Goal: Information Seeking & Learning: Compare options

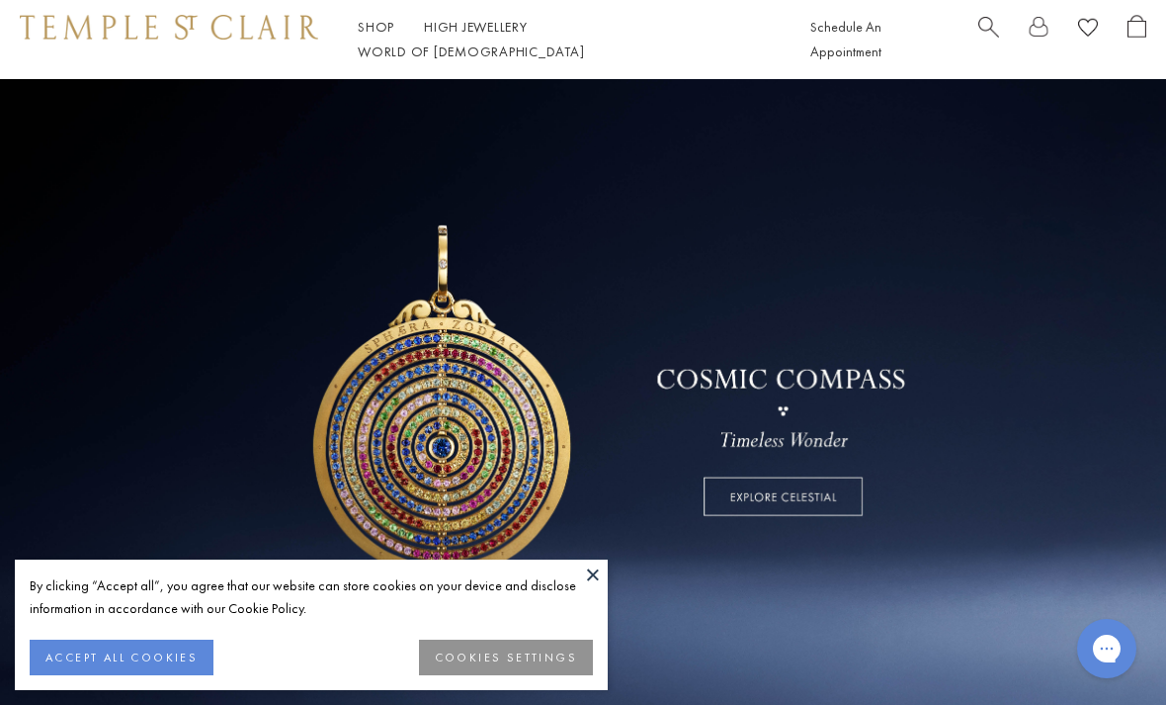
click at [589, 574] on button at bounding box center [593, 574] width 30 height 30
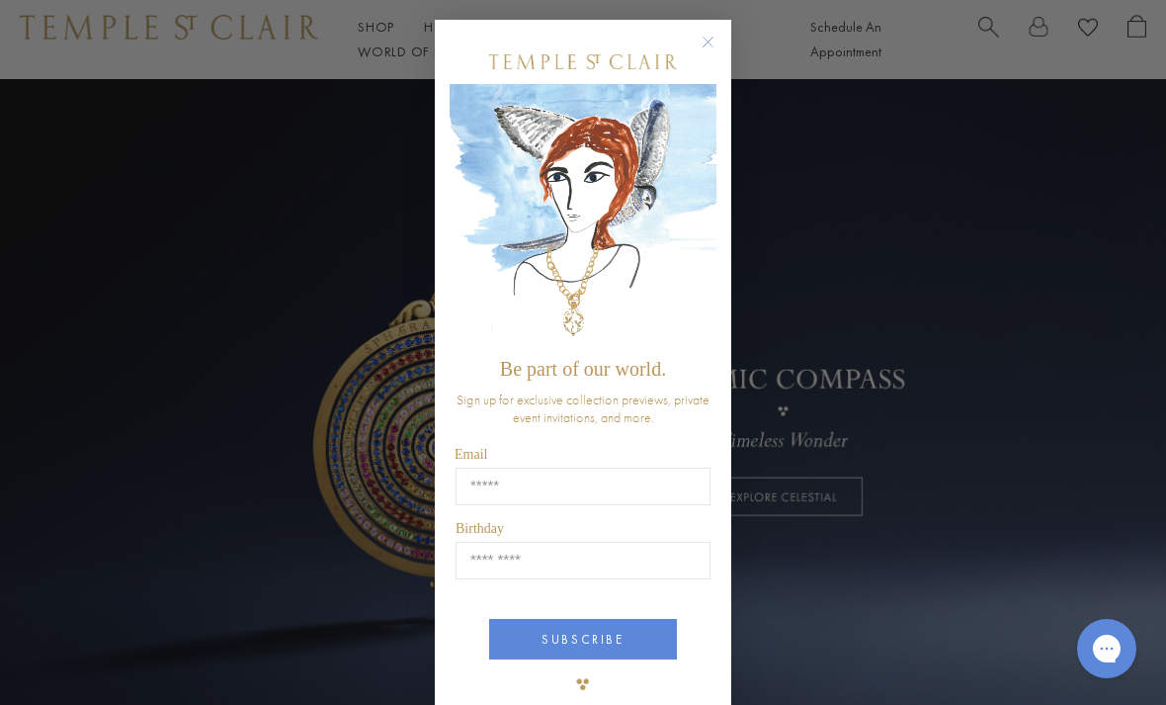
click at [71, 394] on div "Close dialog Be part of our world. Sign up for exclusive collection previews, p…" at bounding box center [583, 352] width 1166 height 705
click at [708, 32] on circle "Close dialog" at bounding box center [709, 43] width 24 height 24
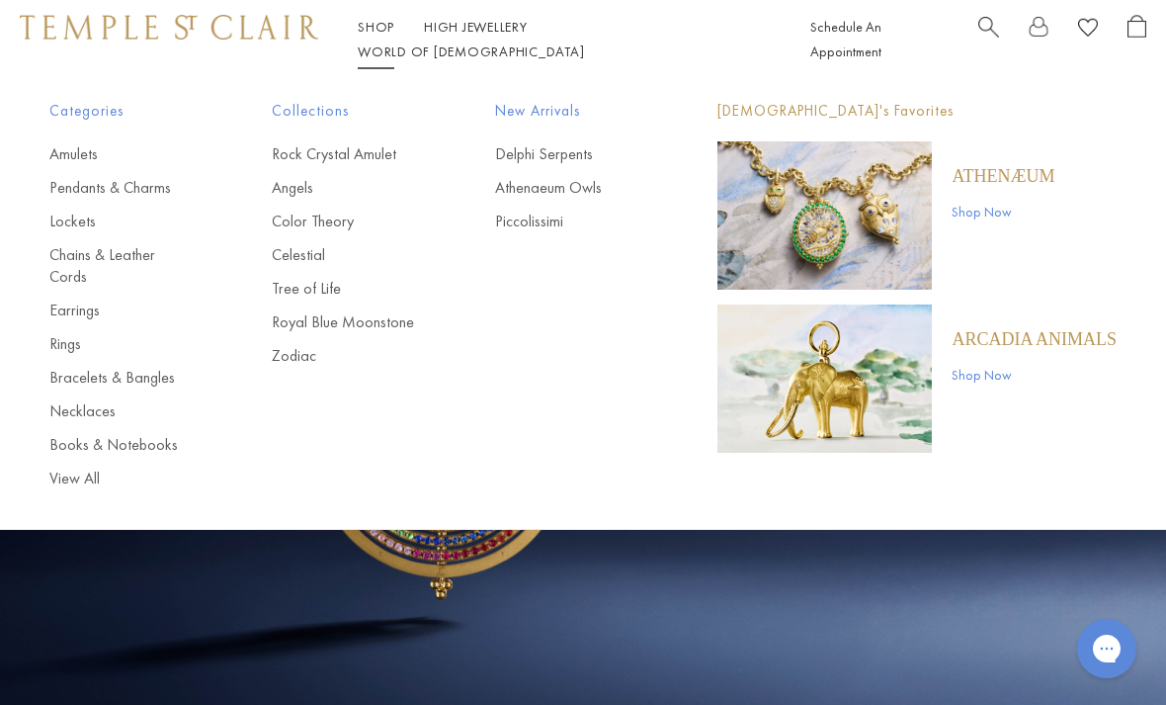
click at [62, 400] on link "Necklaces" at bounding box center [120, 411] width 143 height 22
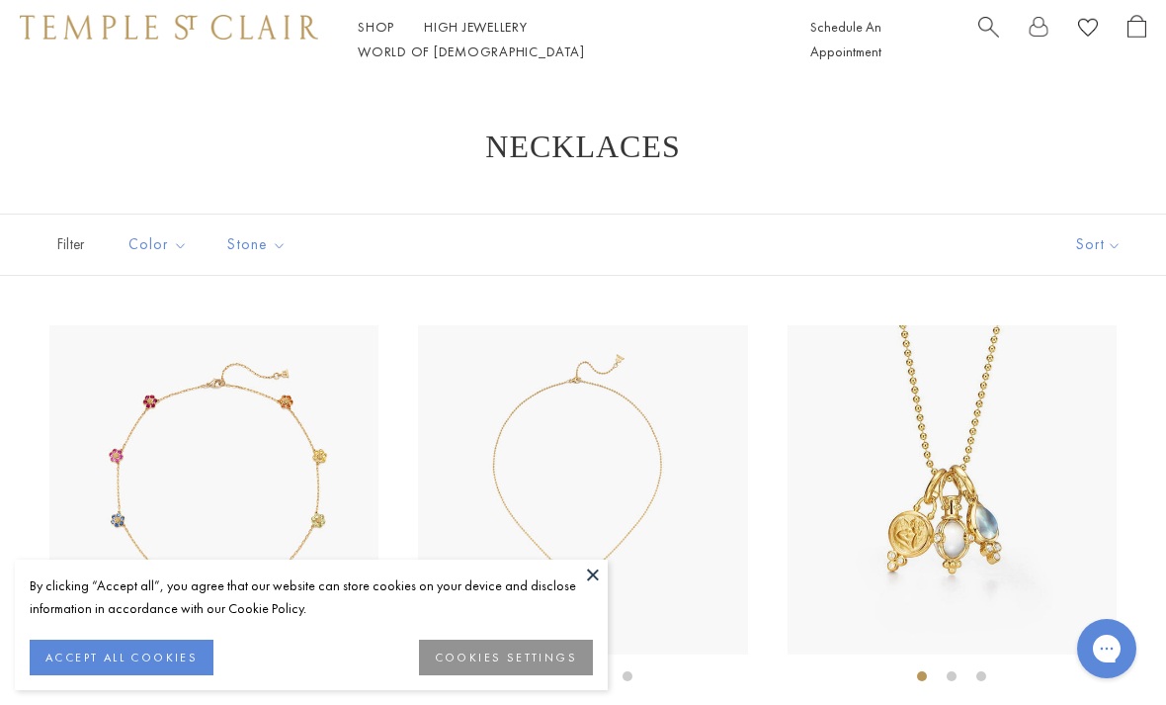
click at [582, 573] on button at bounding box center [593, 574] width 30 height 30
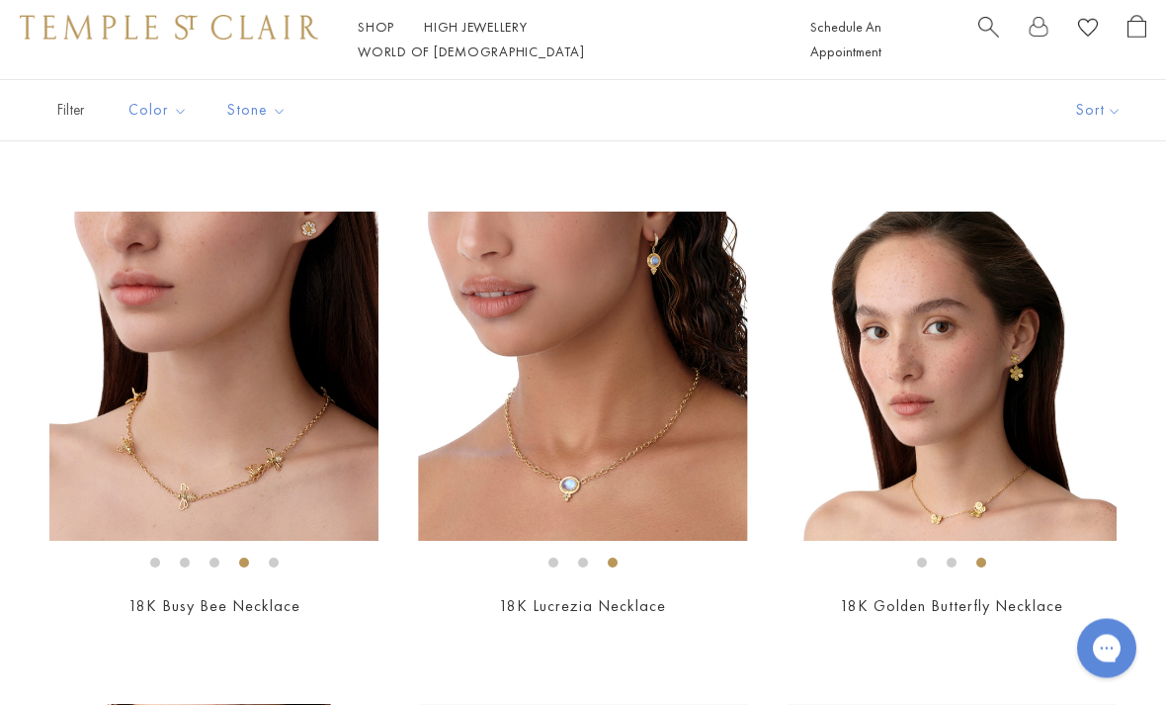
scroll to position [606, 0]
click at [162, 413] on img at bounding box center [213, 375] width 329 height 329
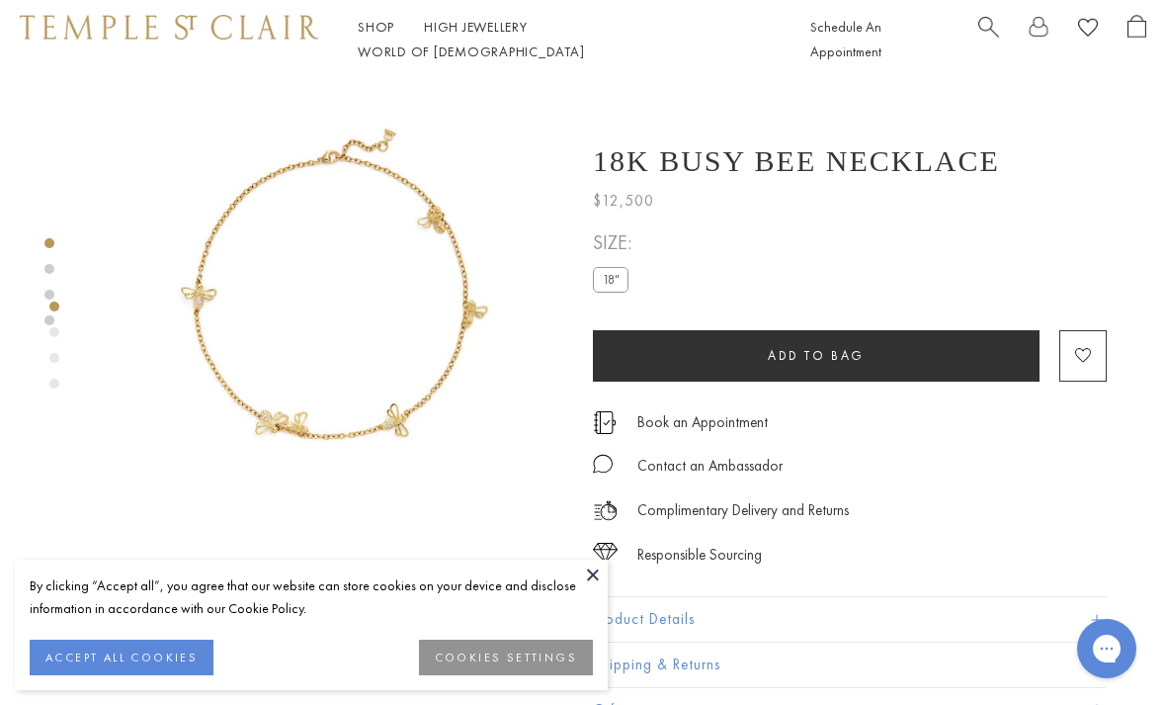
click at [590, 583] on button at bounding box center [593, 574] width 30 height 30
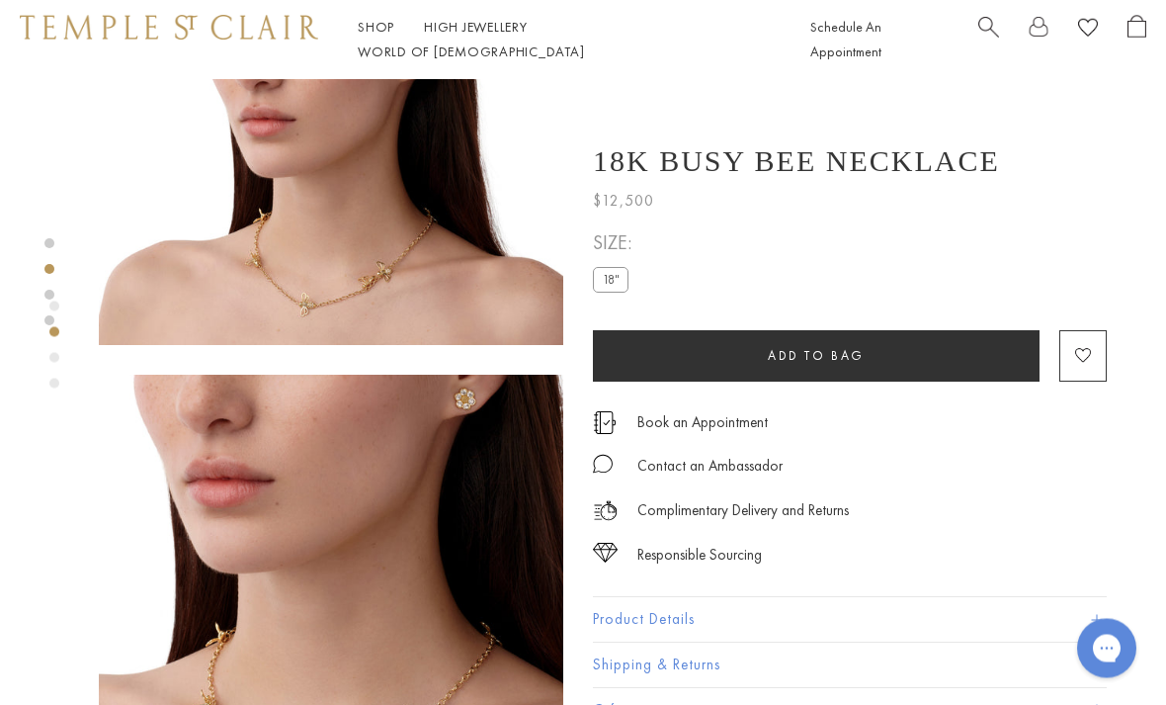
scroll to position [676, 0]
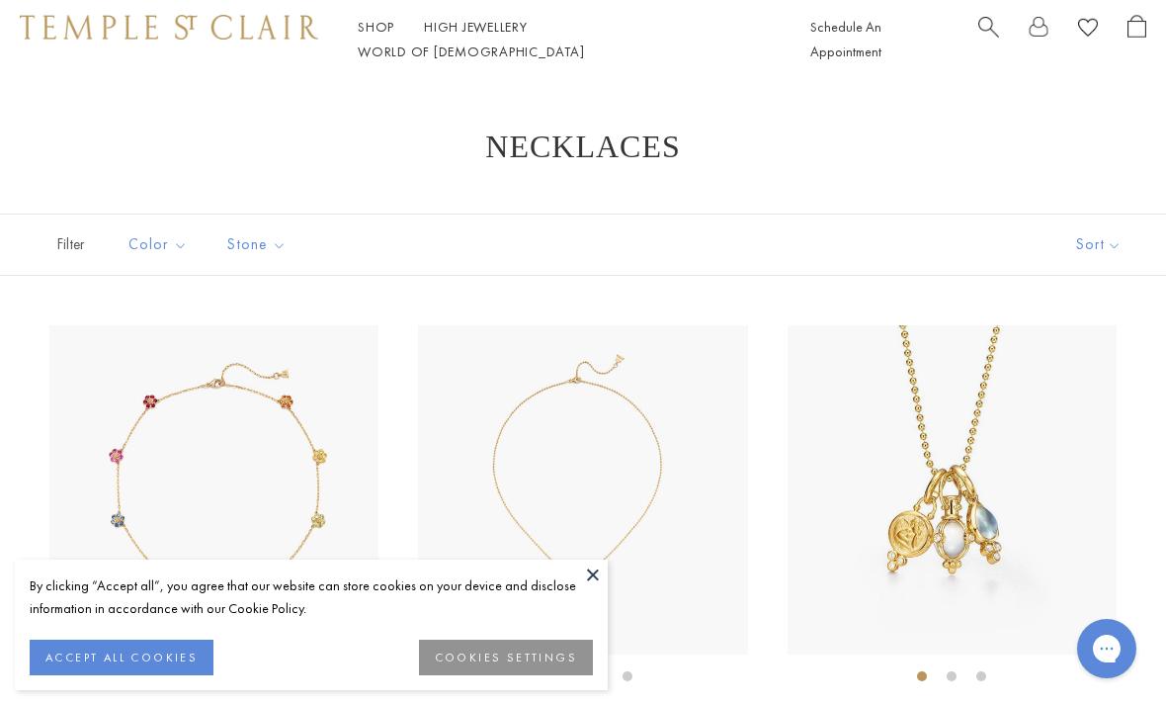
click at [588, 575] on button at bounding box center [593, 574] width 30 height 30
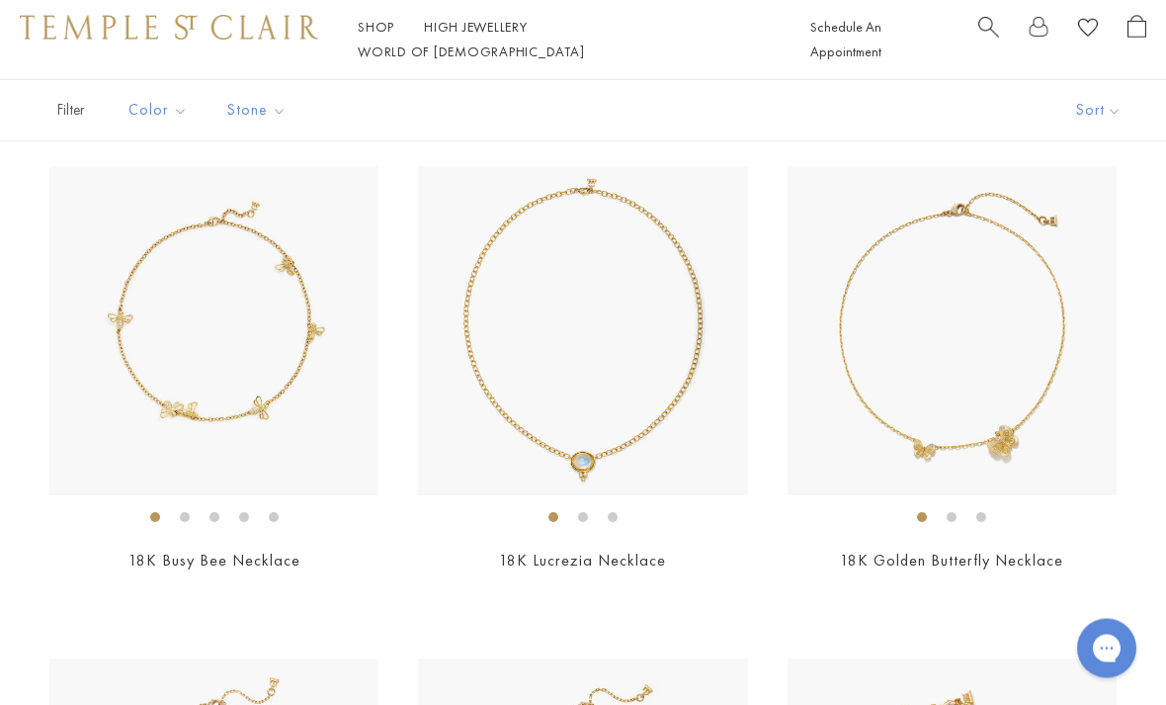
scroll to position [651, 0]
click at [868, 387] on img at bounding box center [952, 330] width 329 height 329
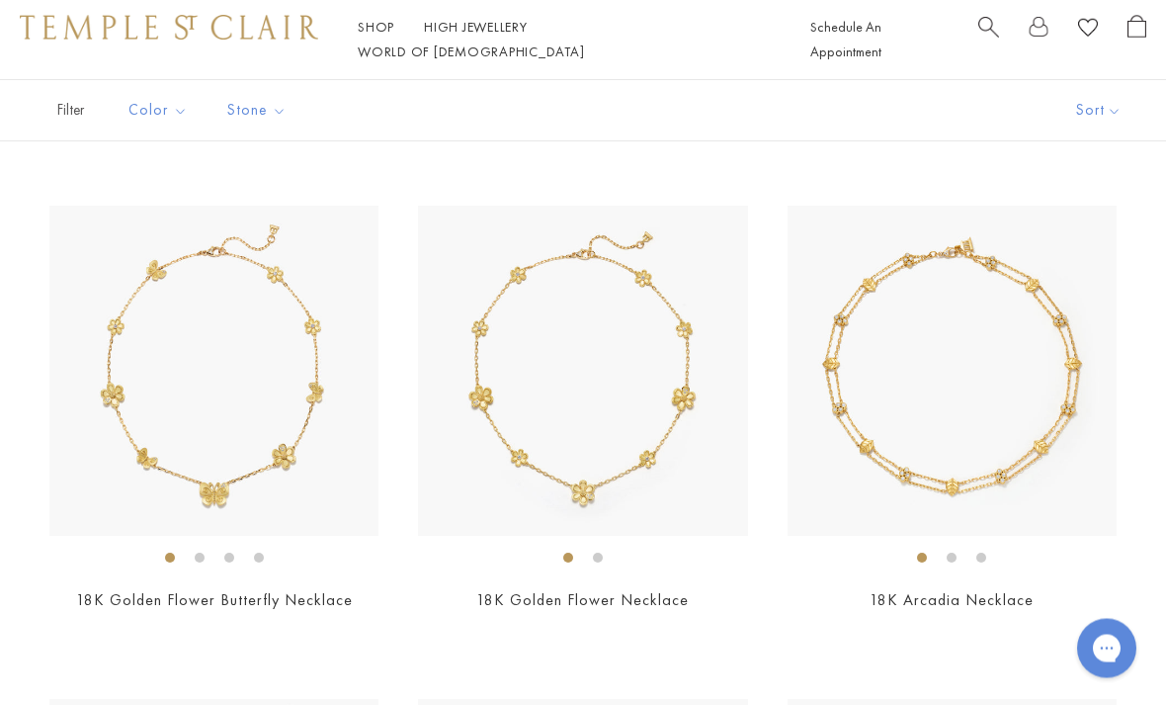
scroll to position [1104, 0]
click at [133, 417] on img at bounding box center [213, 370] width 329 height 329
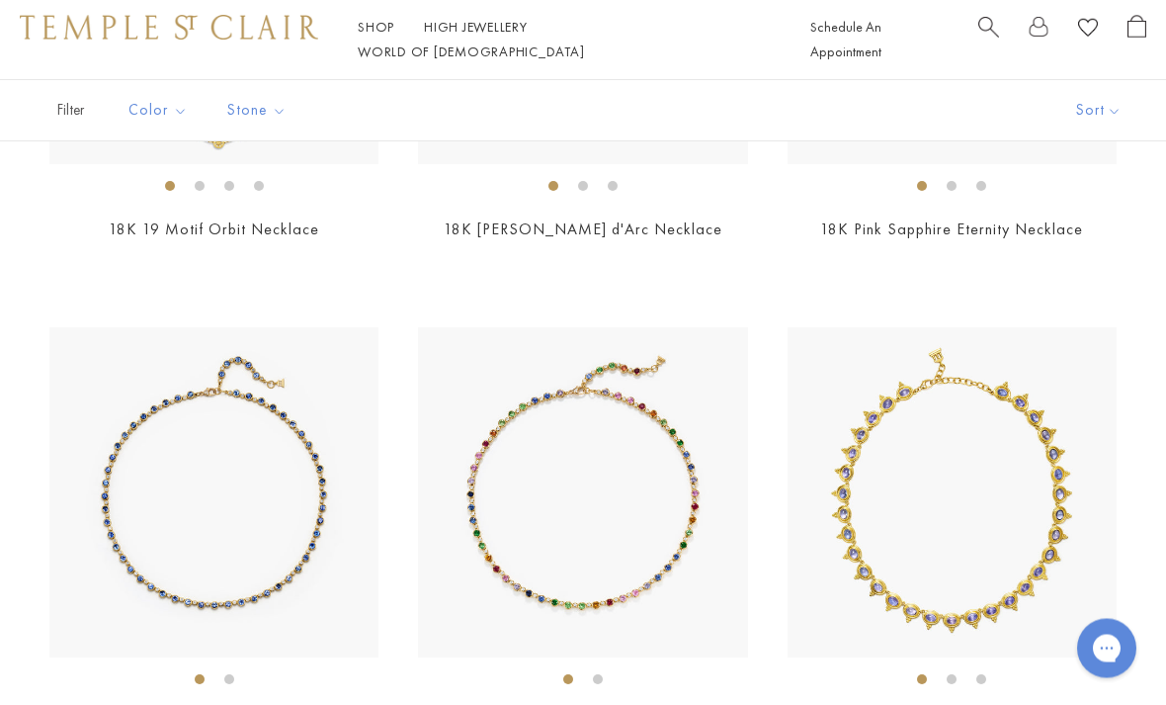
scroll to position [2952, 0]
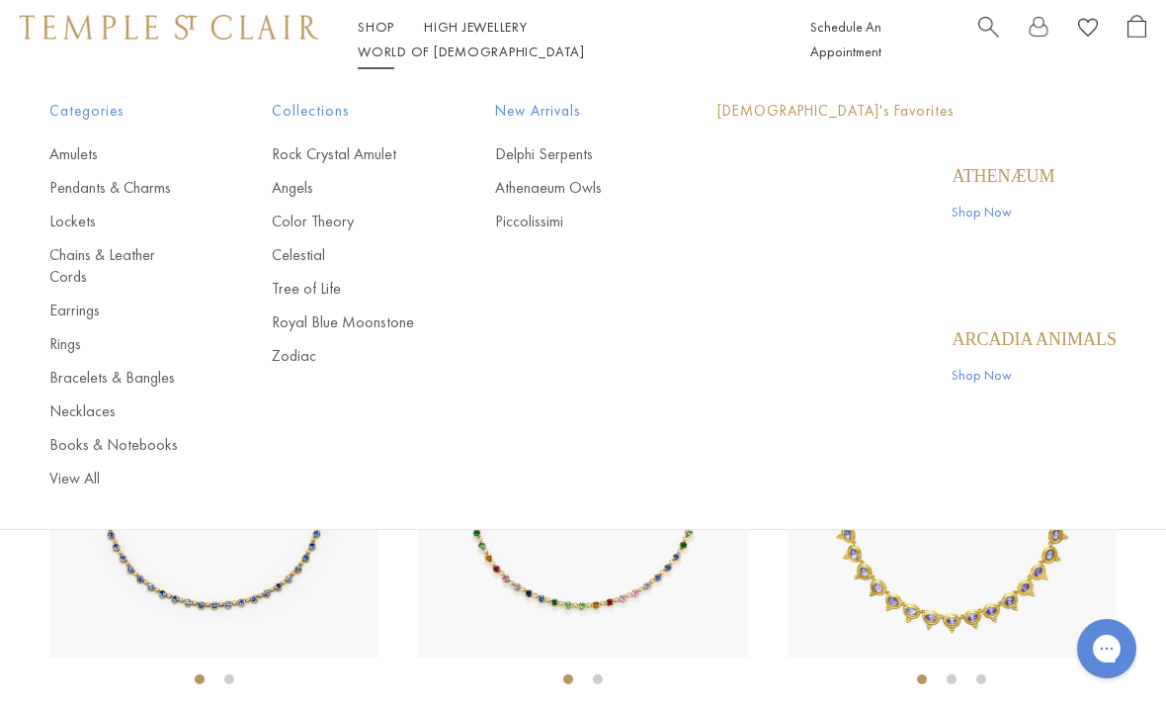
click at [365, 36] on link "Shop Shop" at bounding box center [376, 27] width 37 height 18
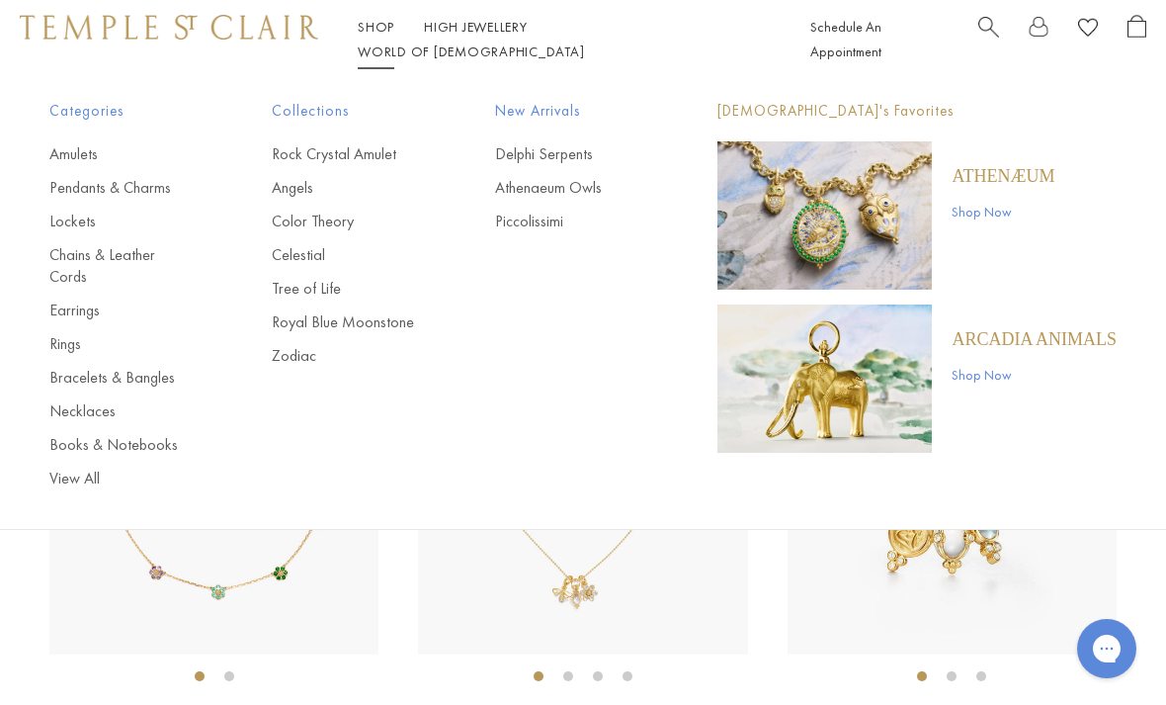
click at [57, 299] on link "Earrings" at bounding box center [120, 310] width 143 height 22
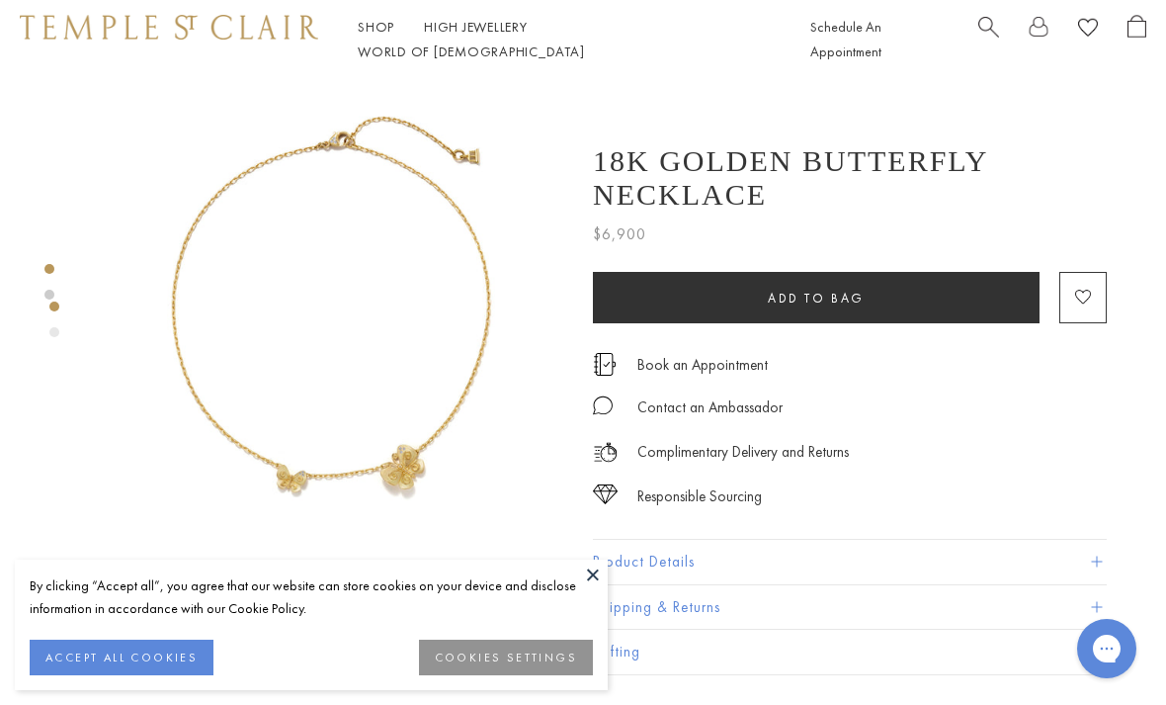
click at [585, 572] on button at bounding box center [593, 574] width 30 height 30
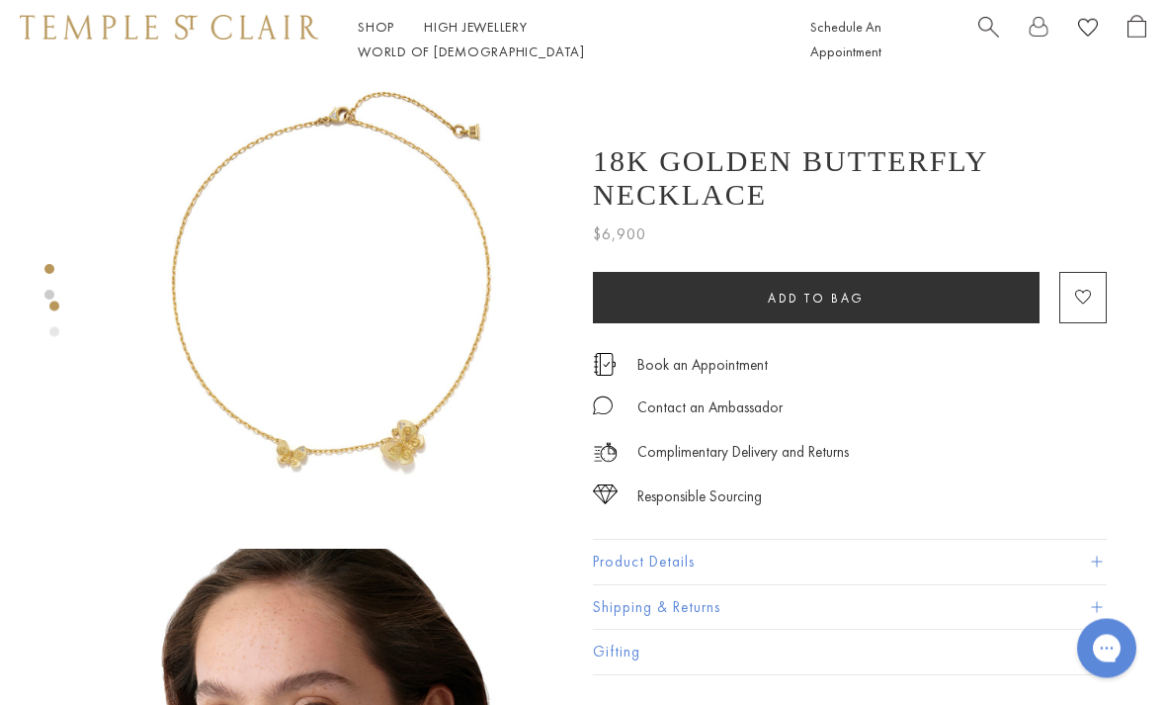
scroll to position [14, 0]
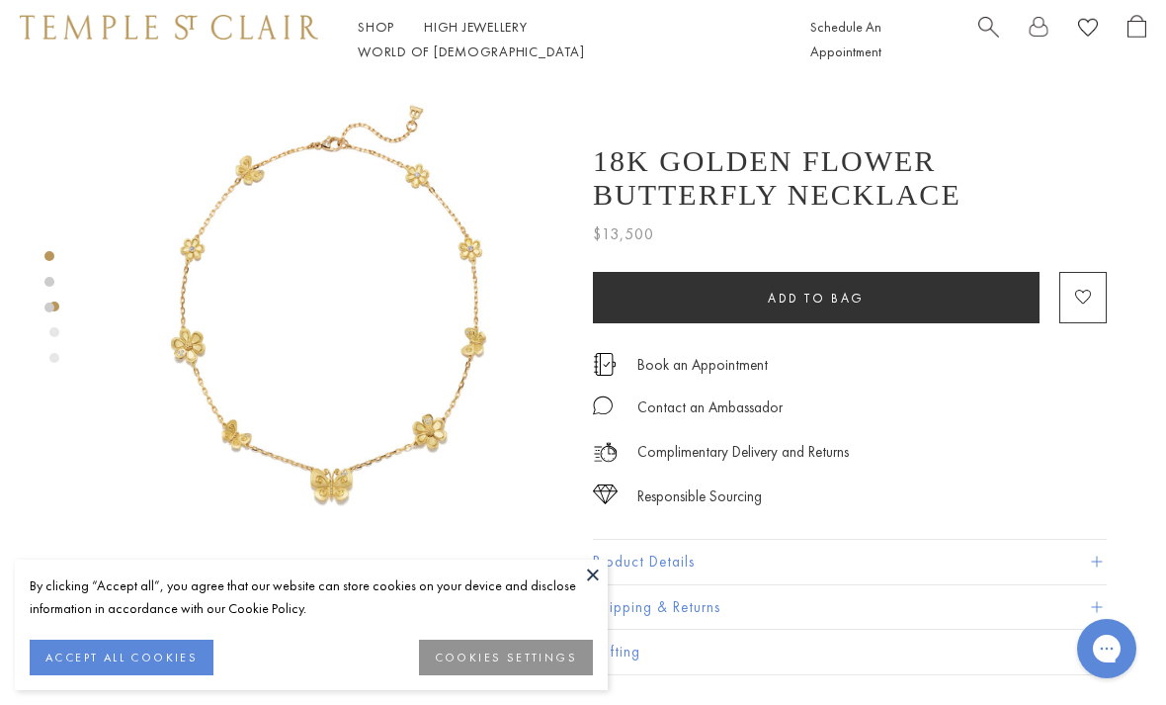
click at [584, 578] on button at bounding box center [593, 574] width 30 height 30
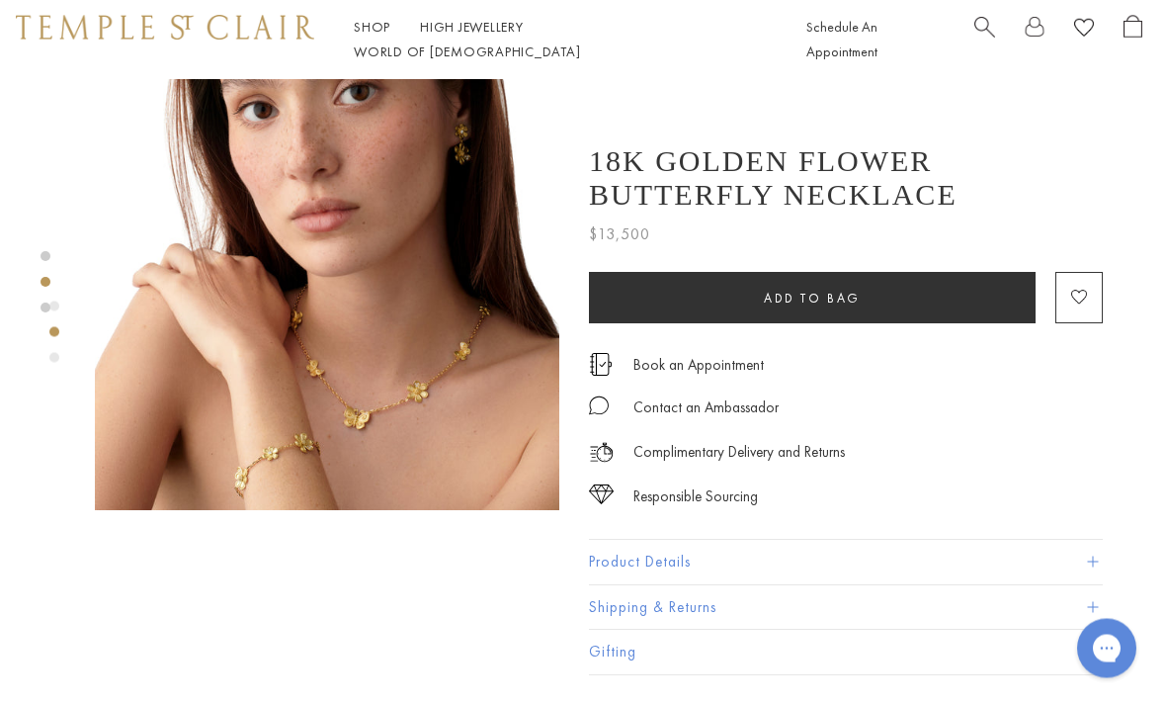
scroll to position [528, 4]
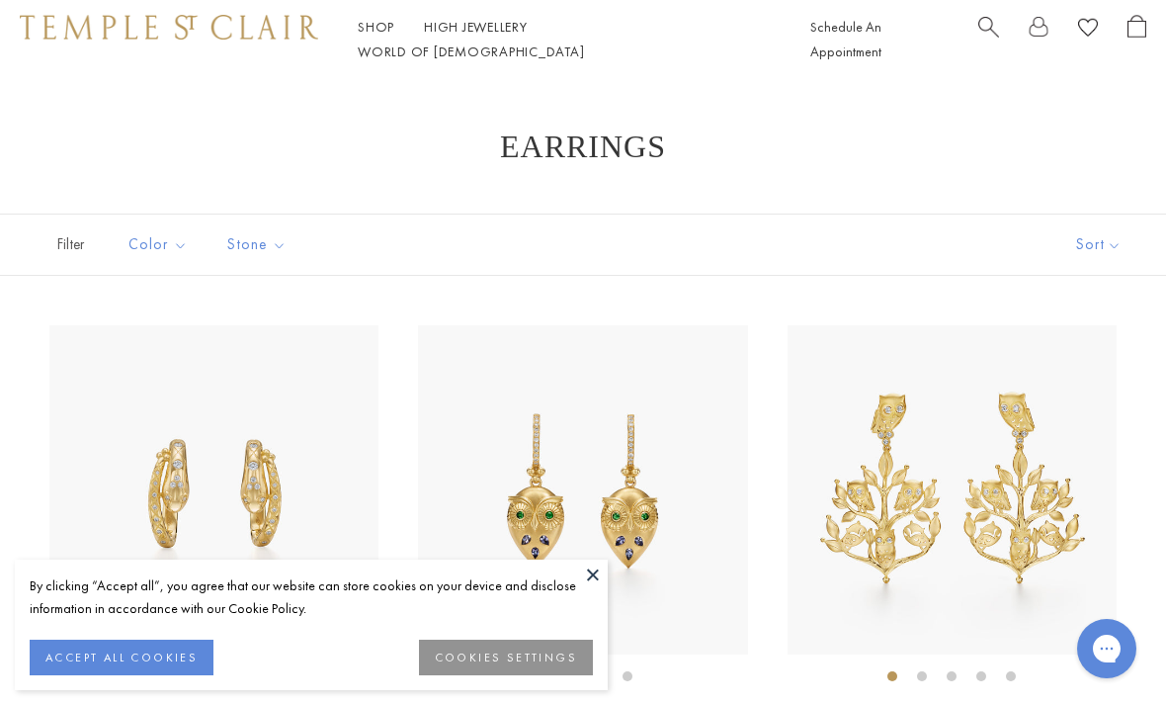
click at [593, 582] on button at bounding box center [593, 574] width 30 height 30
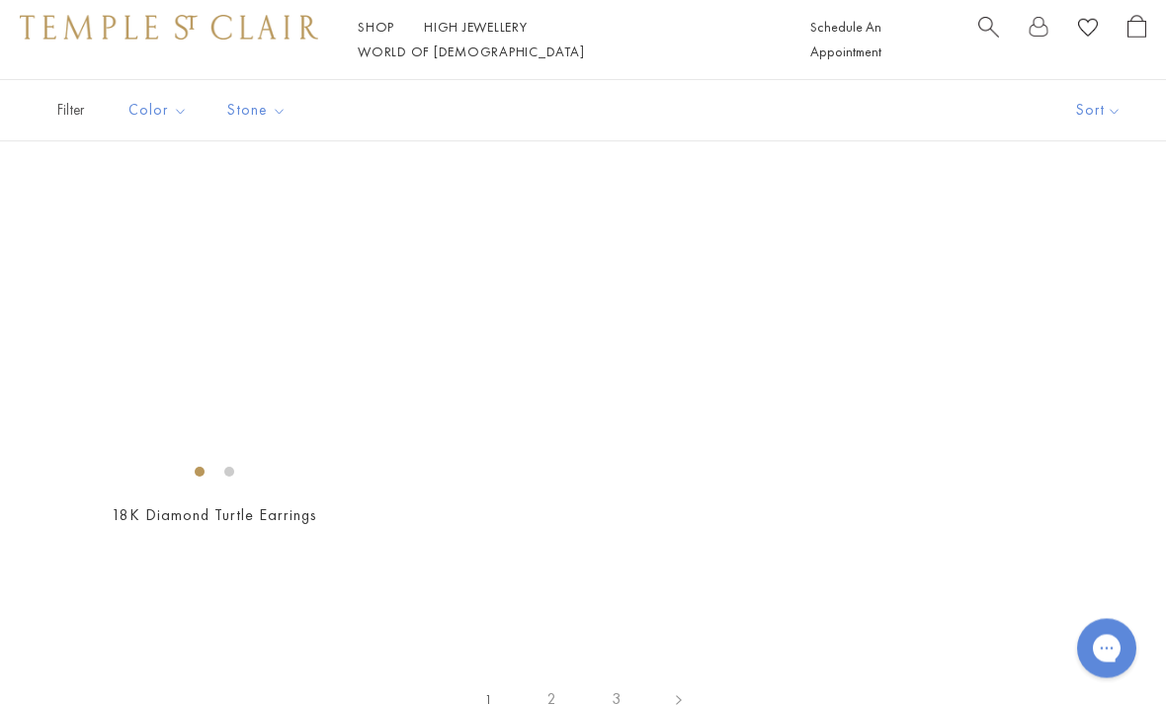
scroll to position [7614, 0]
click at [547, 679] on link "2" at bounding box center [552, 699] width 64 height 54
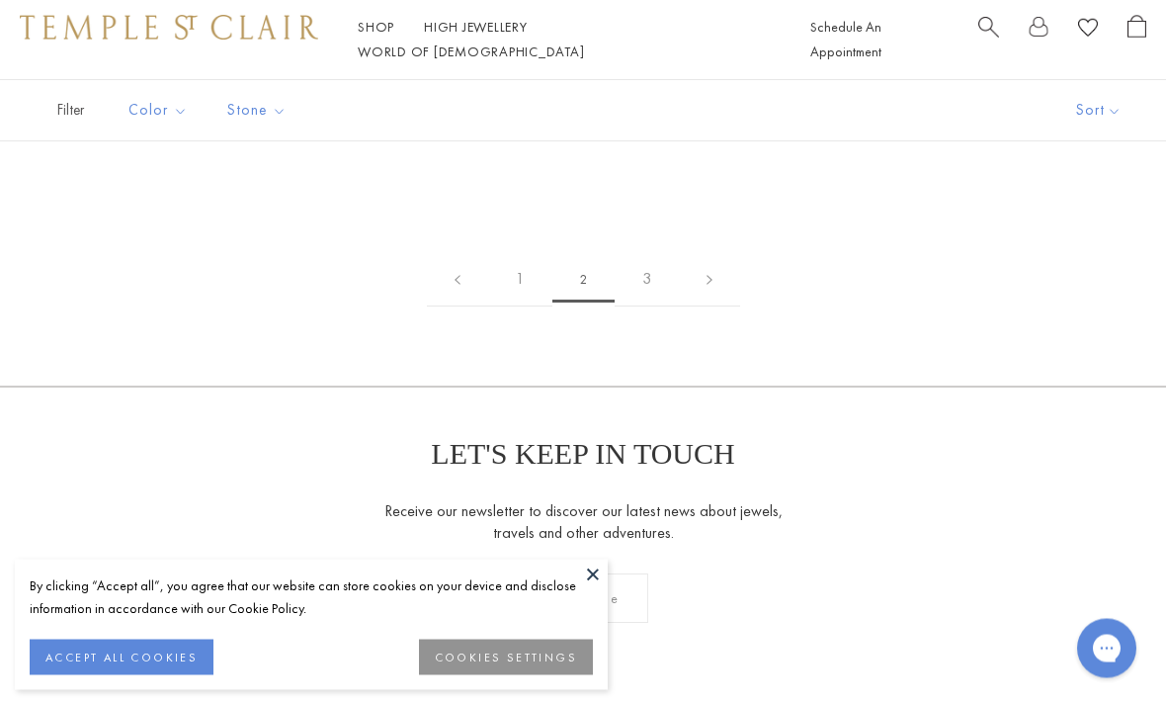
scroll to position [6581, 0]
click at [641, 259] on link "3" at bounding box center [647, 277] width 64 height 54
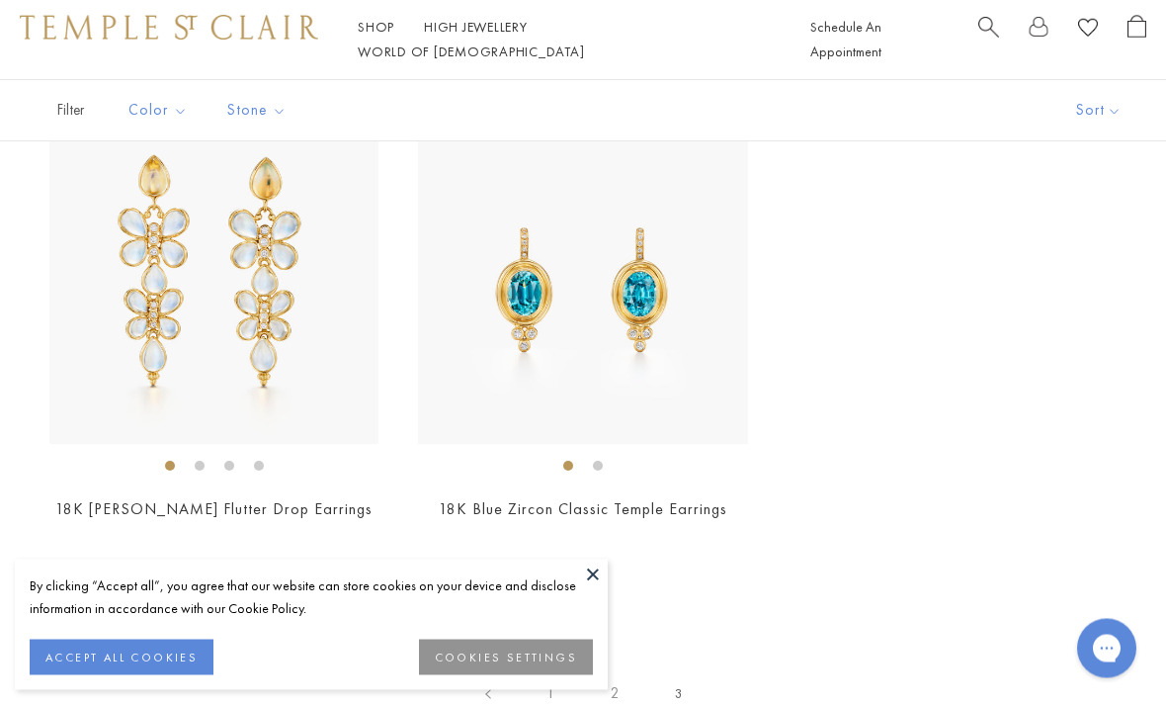
scroll to position [210, 0]
click at [583, 589] on button at bounding box center [593, 574] width 30 height 30
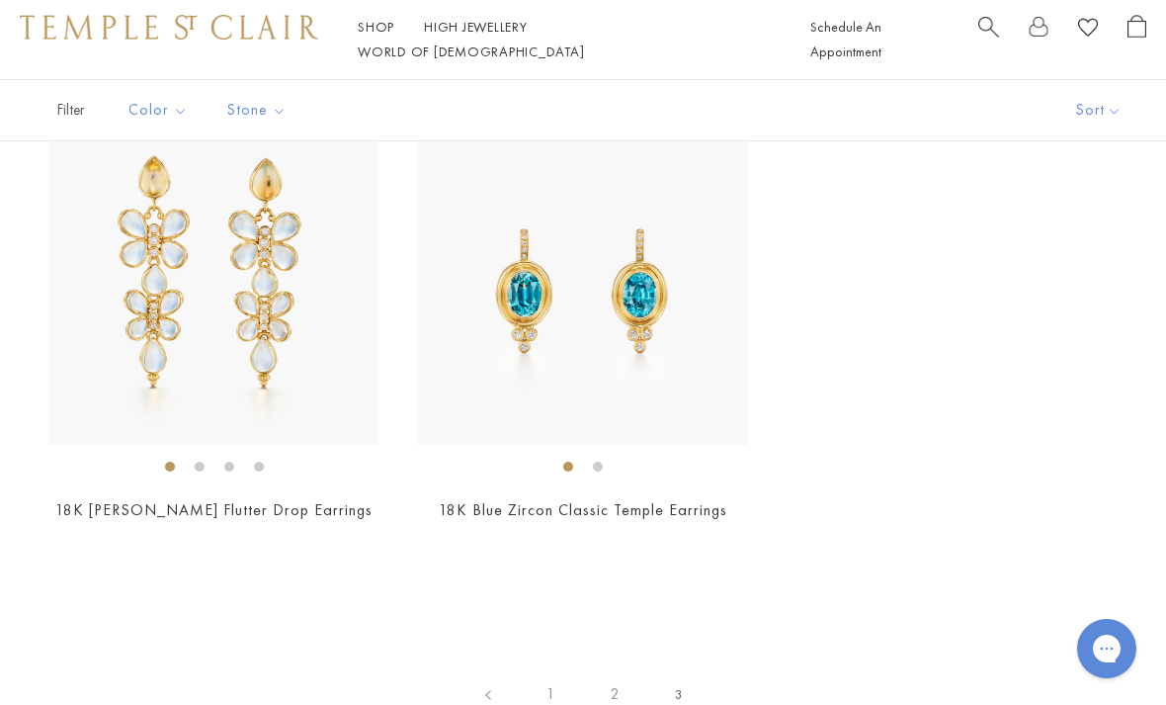
click at [610, 690] on link "2" at bounding box center [615, 694] width 64 height 54
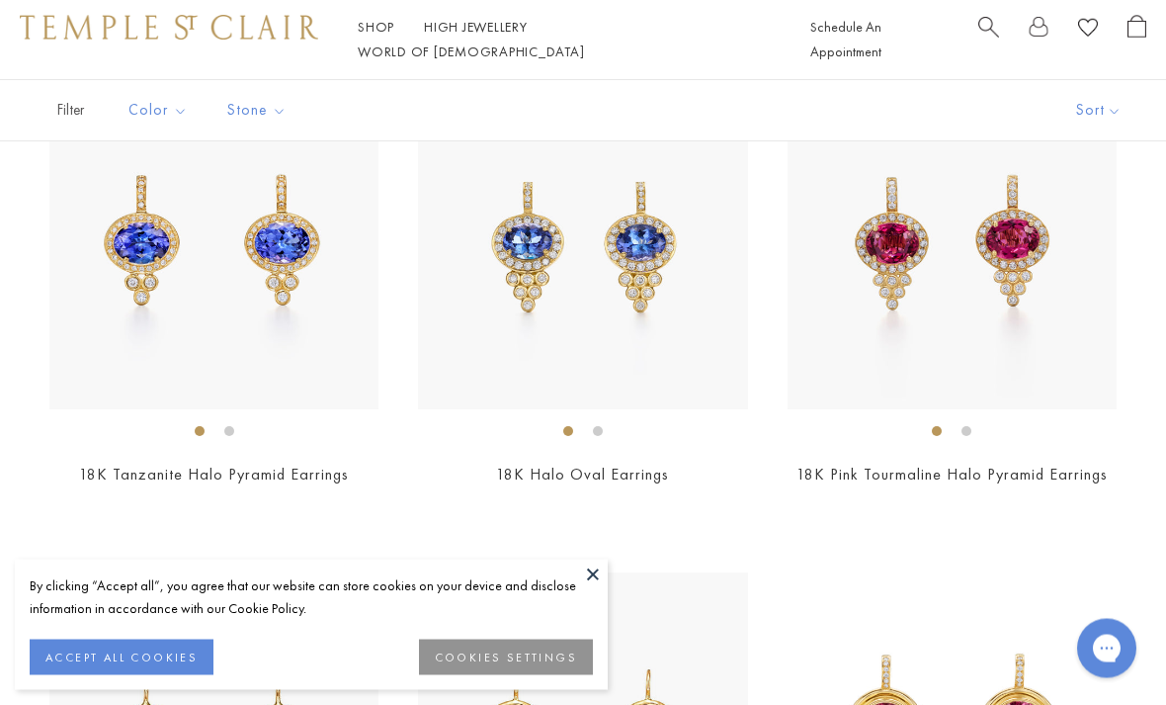
scroll to position [1723, 0]
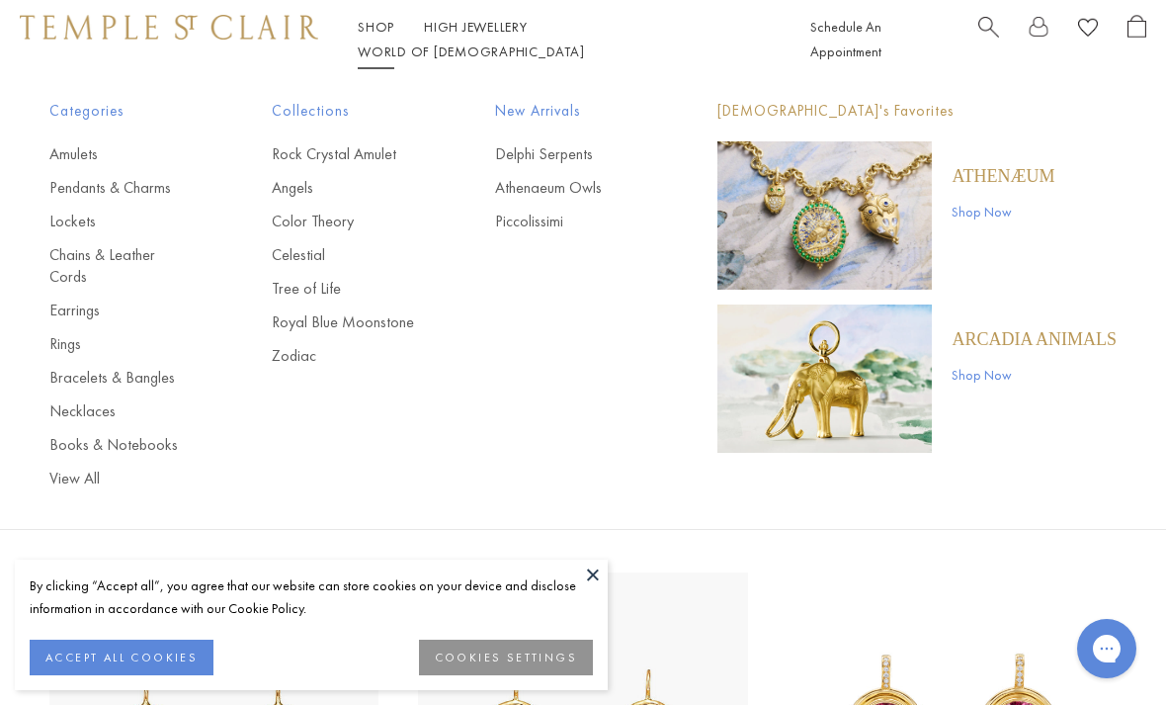
click at [63, 400] on link "Necklaces" at bounding box center [120, 411] width 143 height 22
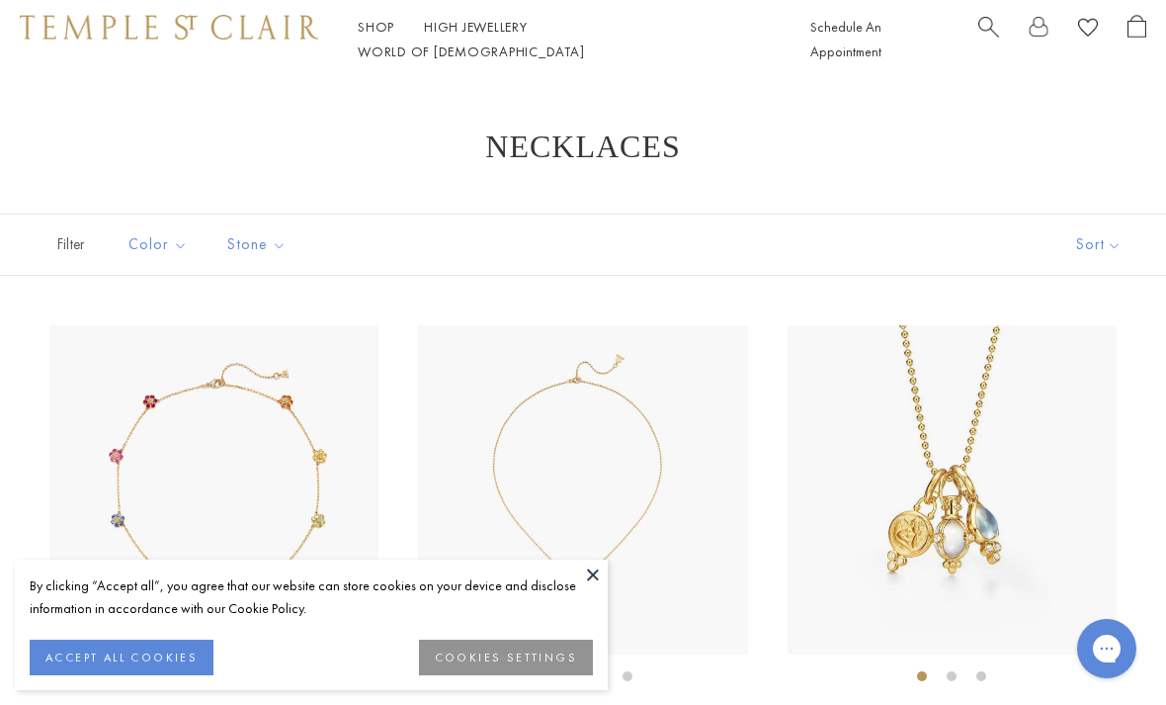
click at [590, 575] on button at bounding box center [593, 574] width 30 height 30
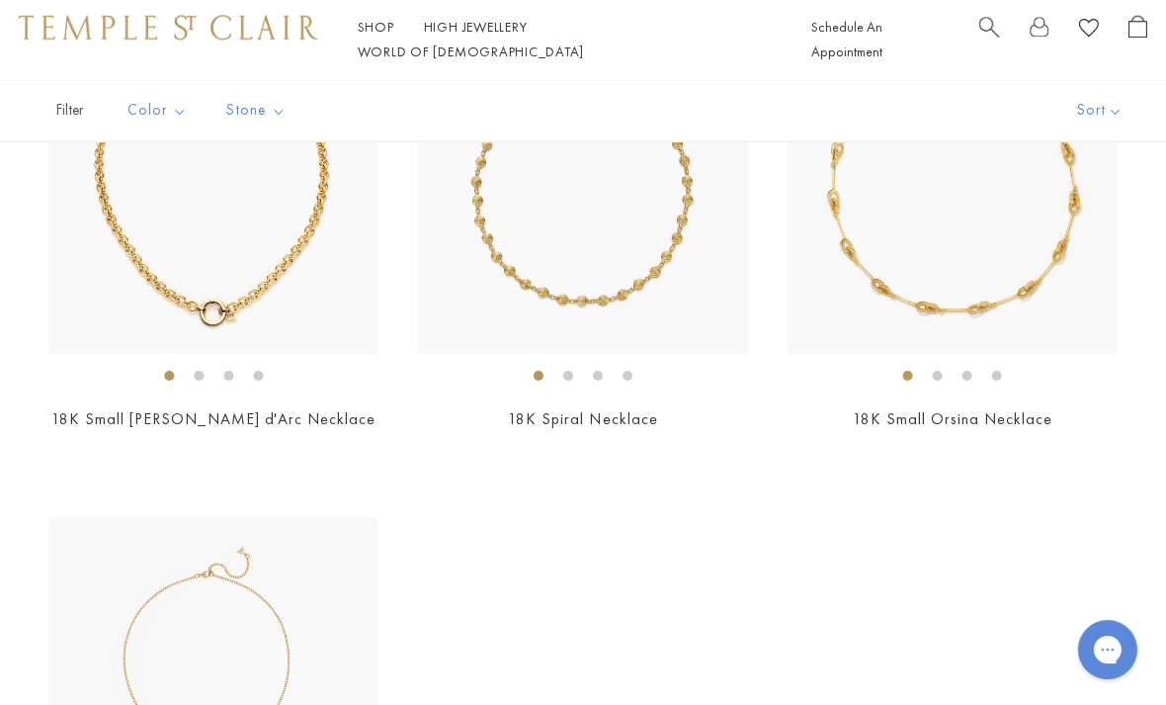
scroll to position [4143, 0]
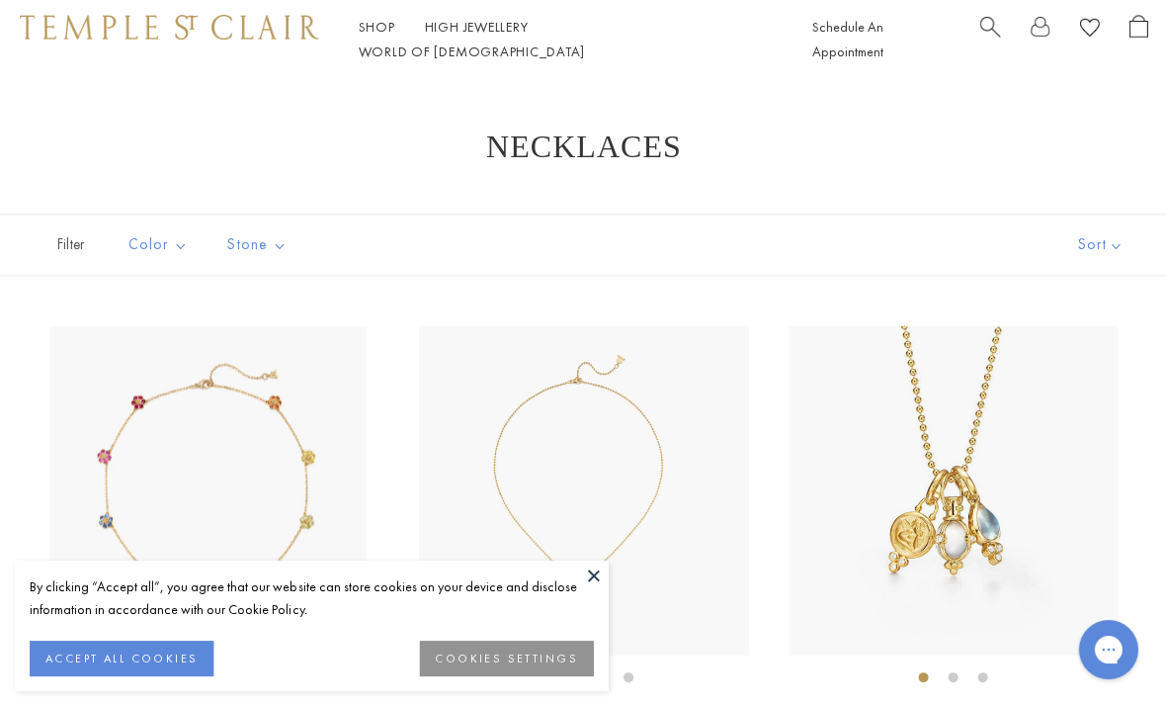
scroll to position [67, 0]
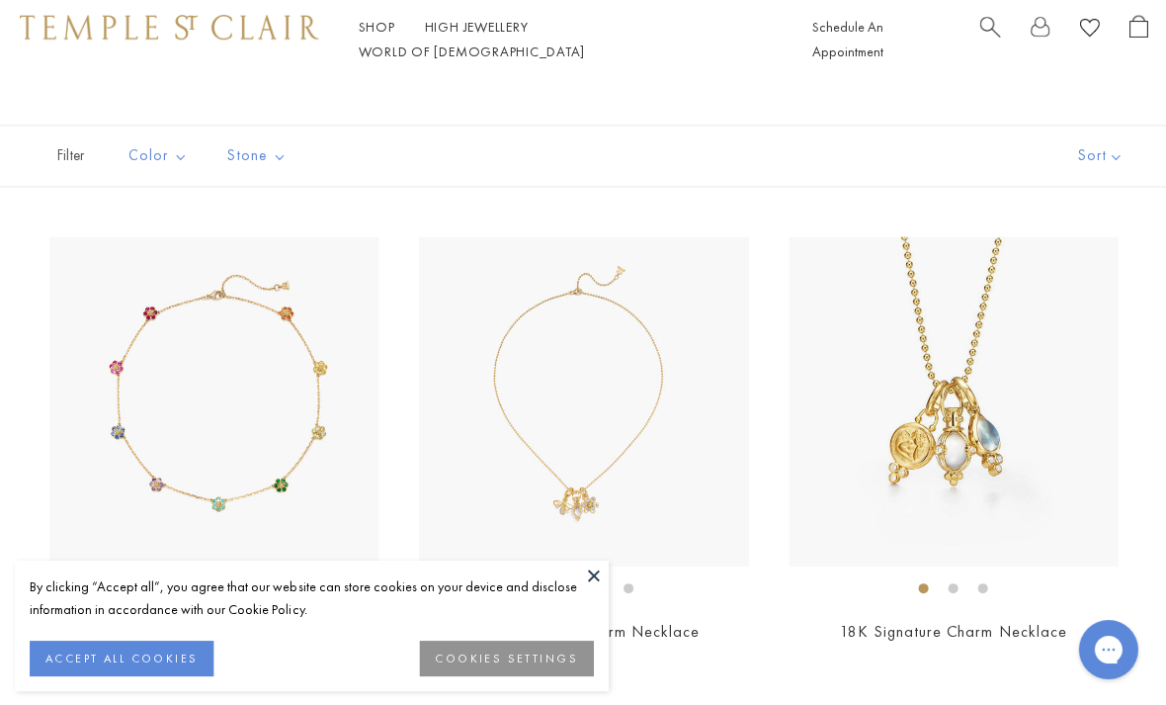
scroll to position [235, 0]
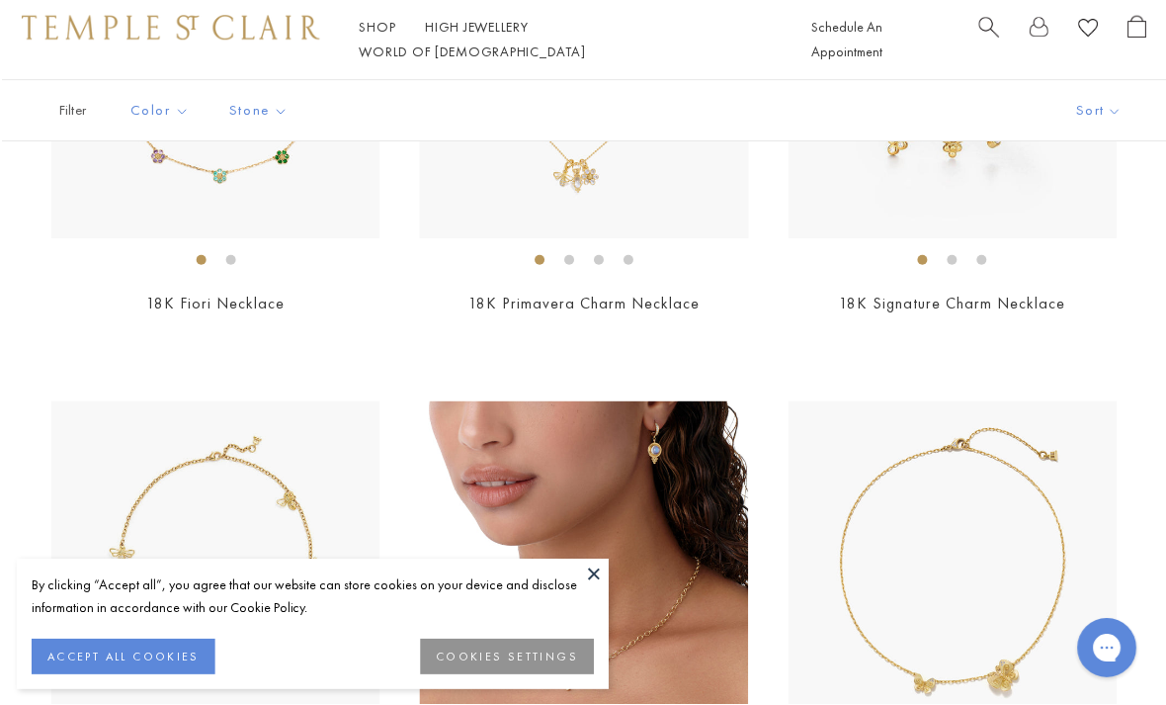
scroll to position [472, 0]
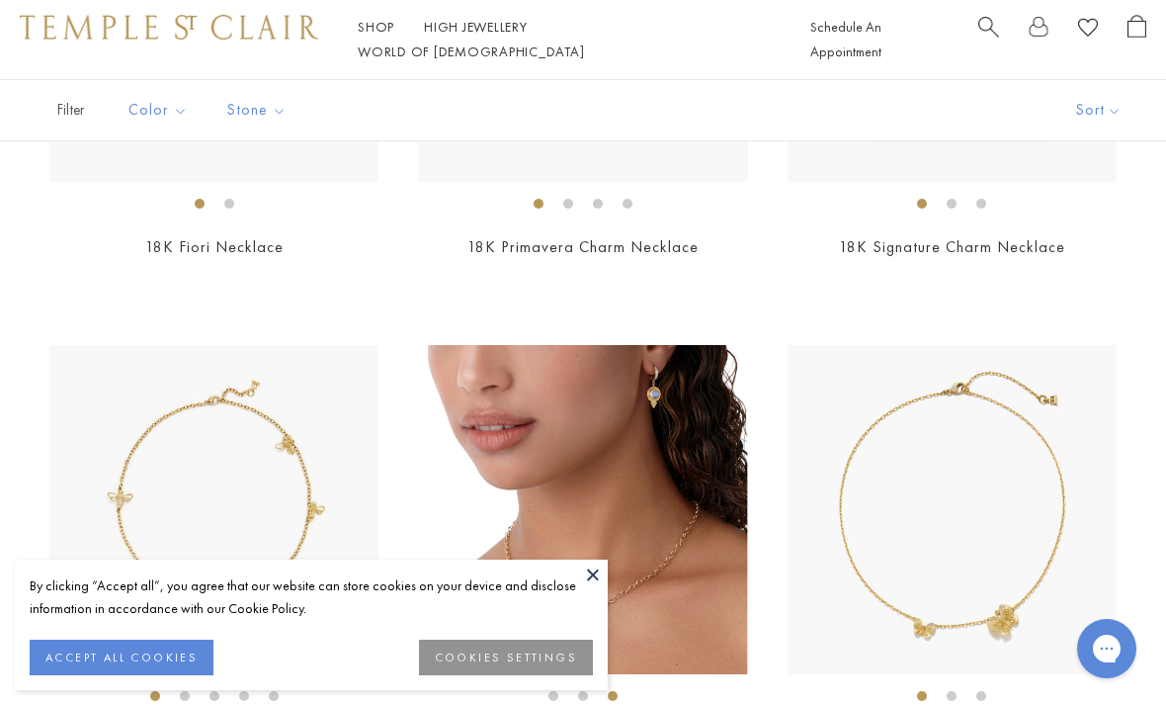
click at [347, 3] on div "Shop Shop Categories Amulets Pendants & Charms Lockets Chains & Leather Cords E…" at bounding box center [583, 39] width 1166 height 79
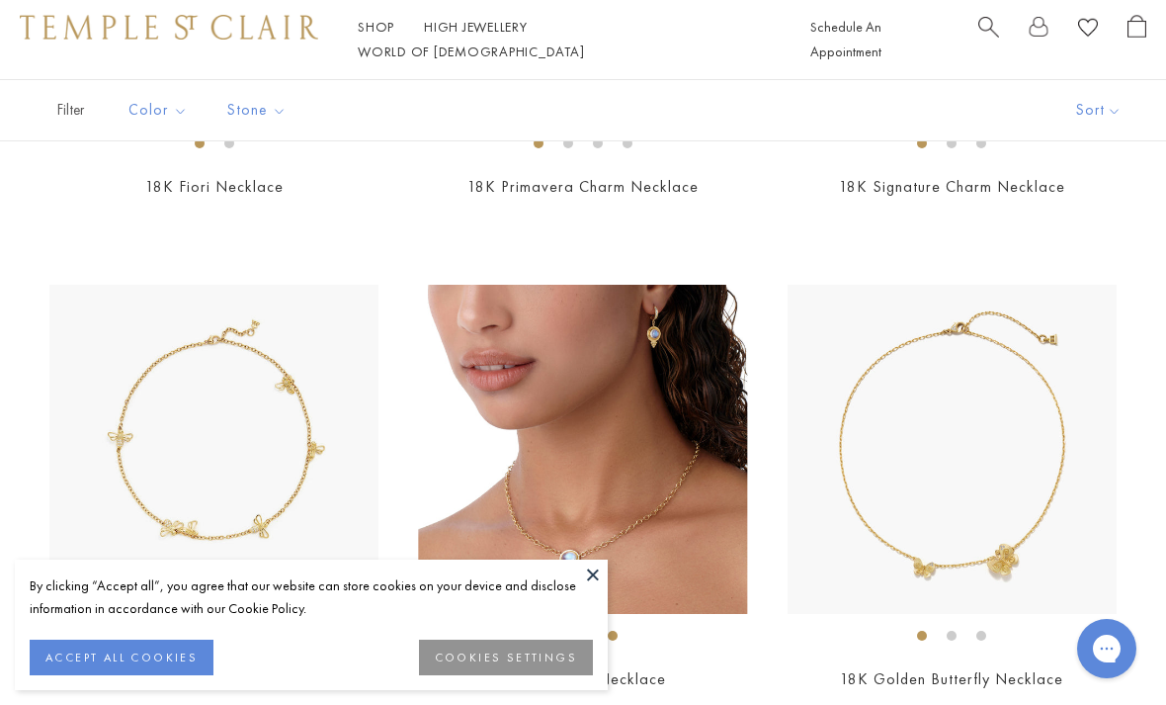
scroll to position [536, 0]
